Goal: Use online tool/utility: Utilize a website feature to perform a specific function

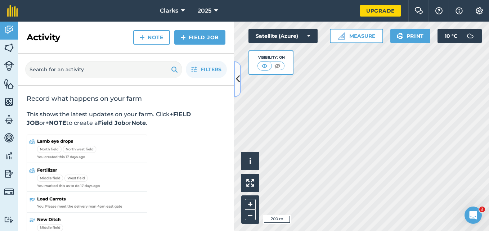
click at [236, 74] on icon at bounding box center [238, 79] width 4 height 13
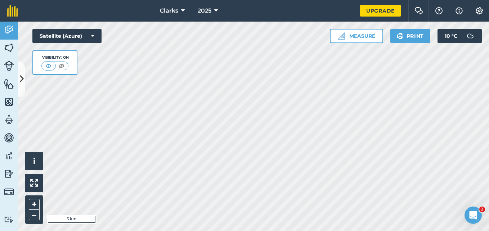
click at [12, 188] on div "Activity Fields Livestock Features Maps Team Vehicles Data Reporting Billing Tu…" at bounding box center [244, 127] width 489 height 210
click at [358, 35] on button "Measure" at bounding box center [356, 36] width 53 height 14
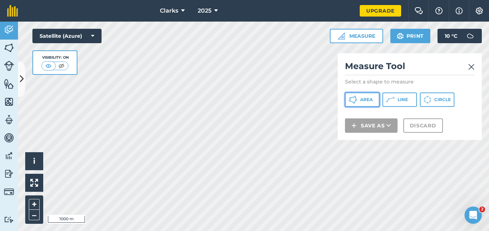
click at [359, 102] on button "Area" at bounding box center [362, 100] width 35 height 14
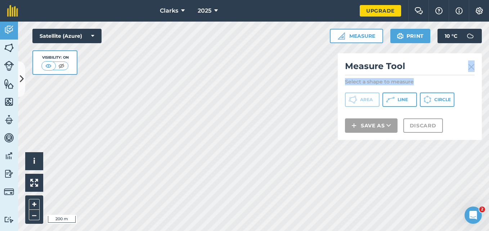
drag, startPoint x: 428, startPoint y: 71, endPoint x: 432, endPoint y: 84, distance: 13.9
click at [432, 84] on div "Measure Tool Select a shape to measure Area Line Circle Save as Discard" at bounding box center [410, 96] width 144 height 87
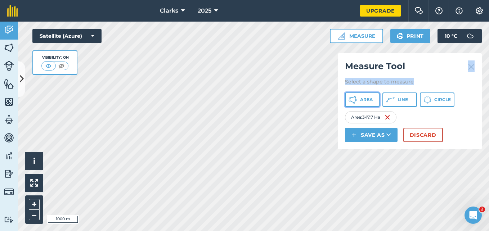
click at [366, 102] on span "Area" at bounding box center [366, 100] width 13 height 6
click at [297, 231] on html "Clarks 2025 Upgrade Farm Chat Help Info Settings Map printing is not available …" at bounding box center [244, 115] width 489 height 231
click at [353, 103] on icon at bounding box center [352, 99] width 9 height 9
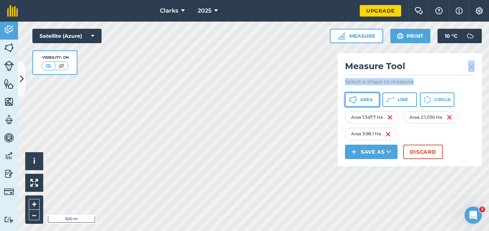
drag, startPoint x: 127, startPoint y: 84, endPoint x: 368, endPoint y: 97, distance: 240.5
click at [368, 98] on span "Area" at bounding box center [366, 100] width 13 height 6
click at [472, 68] on img at bounding box center [471, 67] width 6 height 9
